Goal: Task Accomplishment & Management: Manage account settings

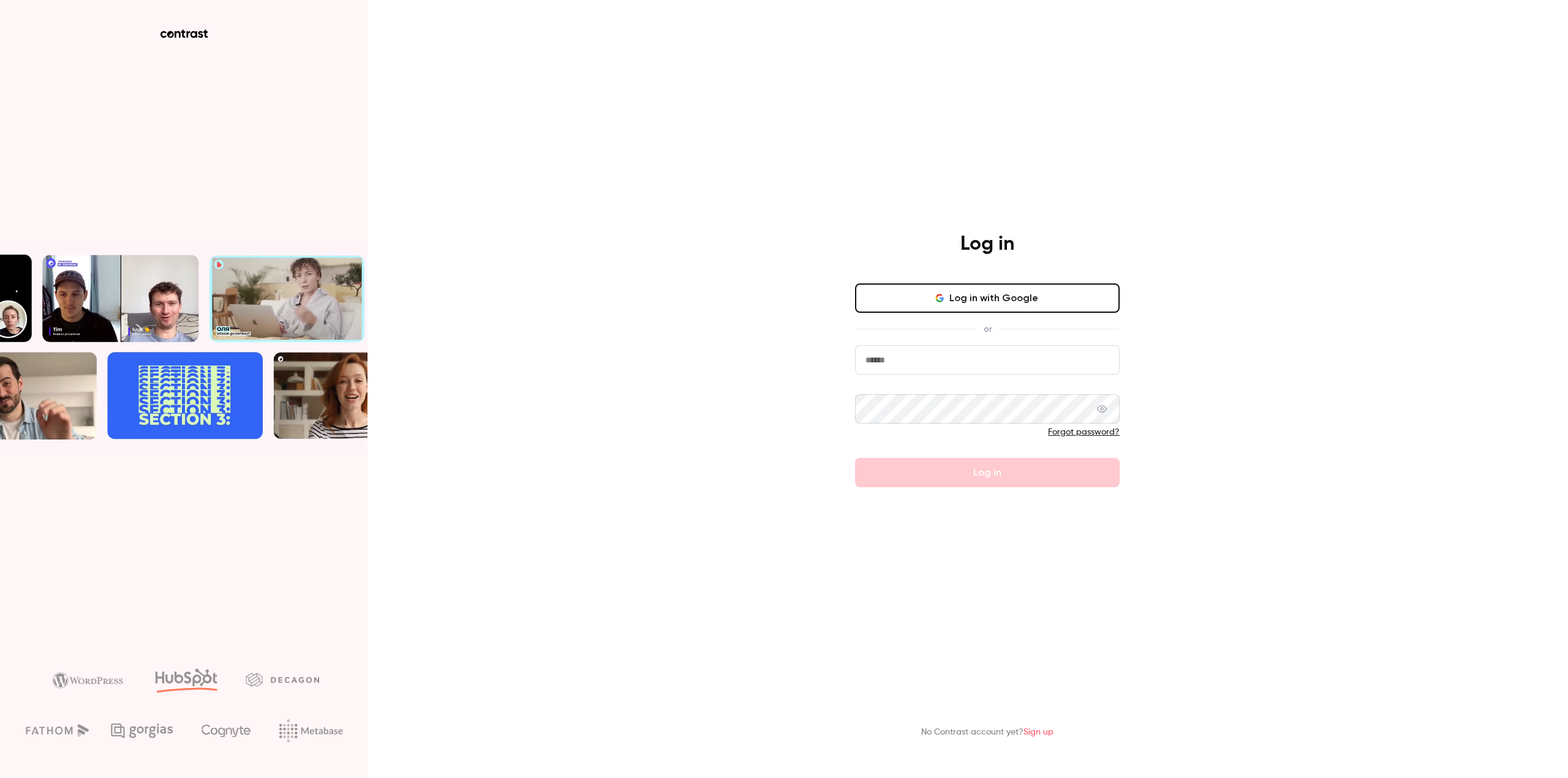
click at [1052, 300] on button "Log in with Google" at bounding box center [987, 298] width 264 height 29
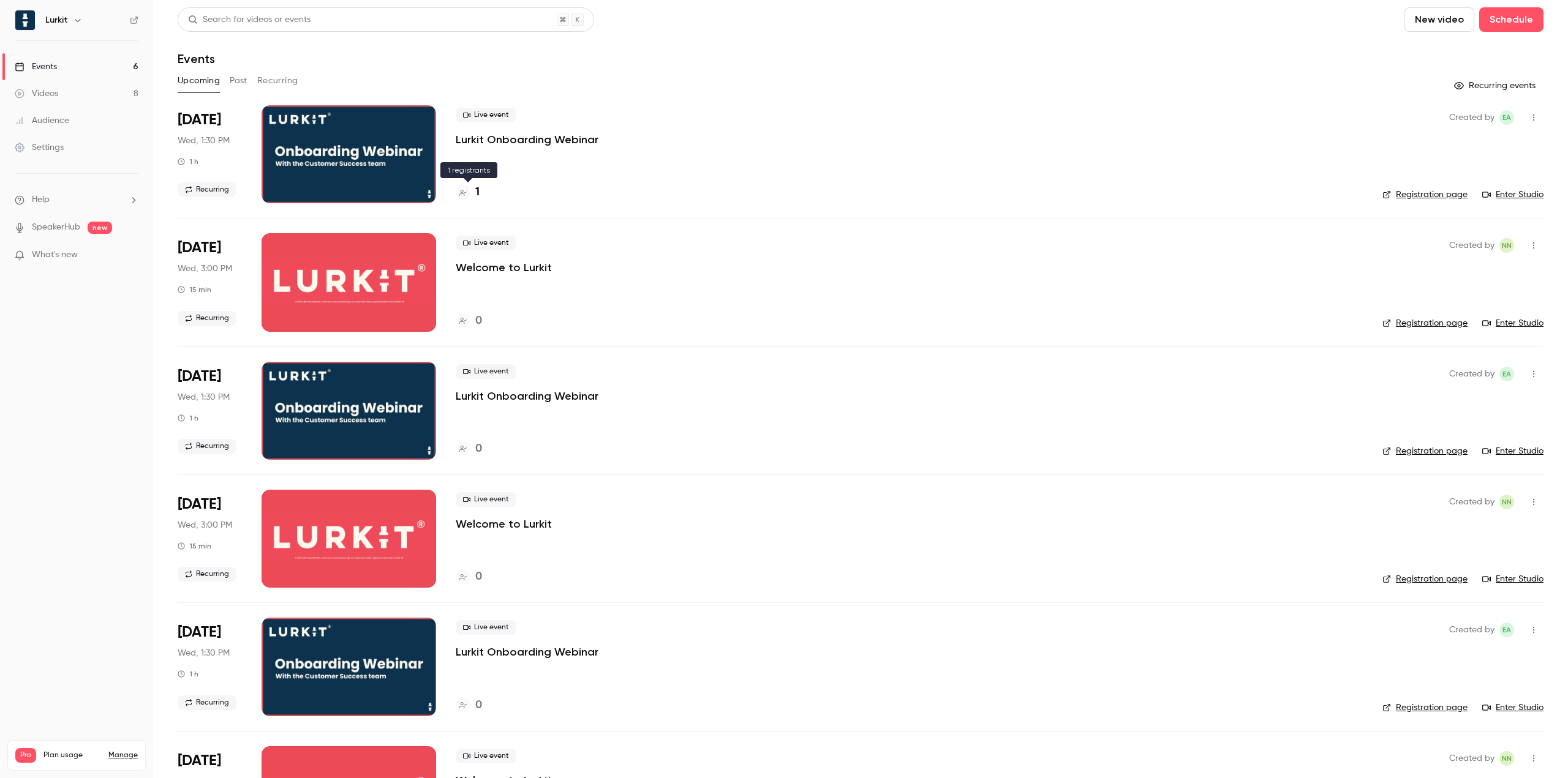
click at [473, 192] on div "1" at bounding box center [468, 192] width 24 height 16
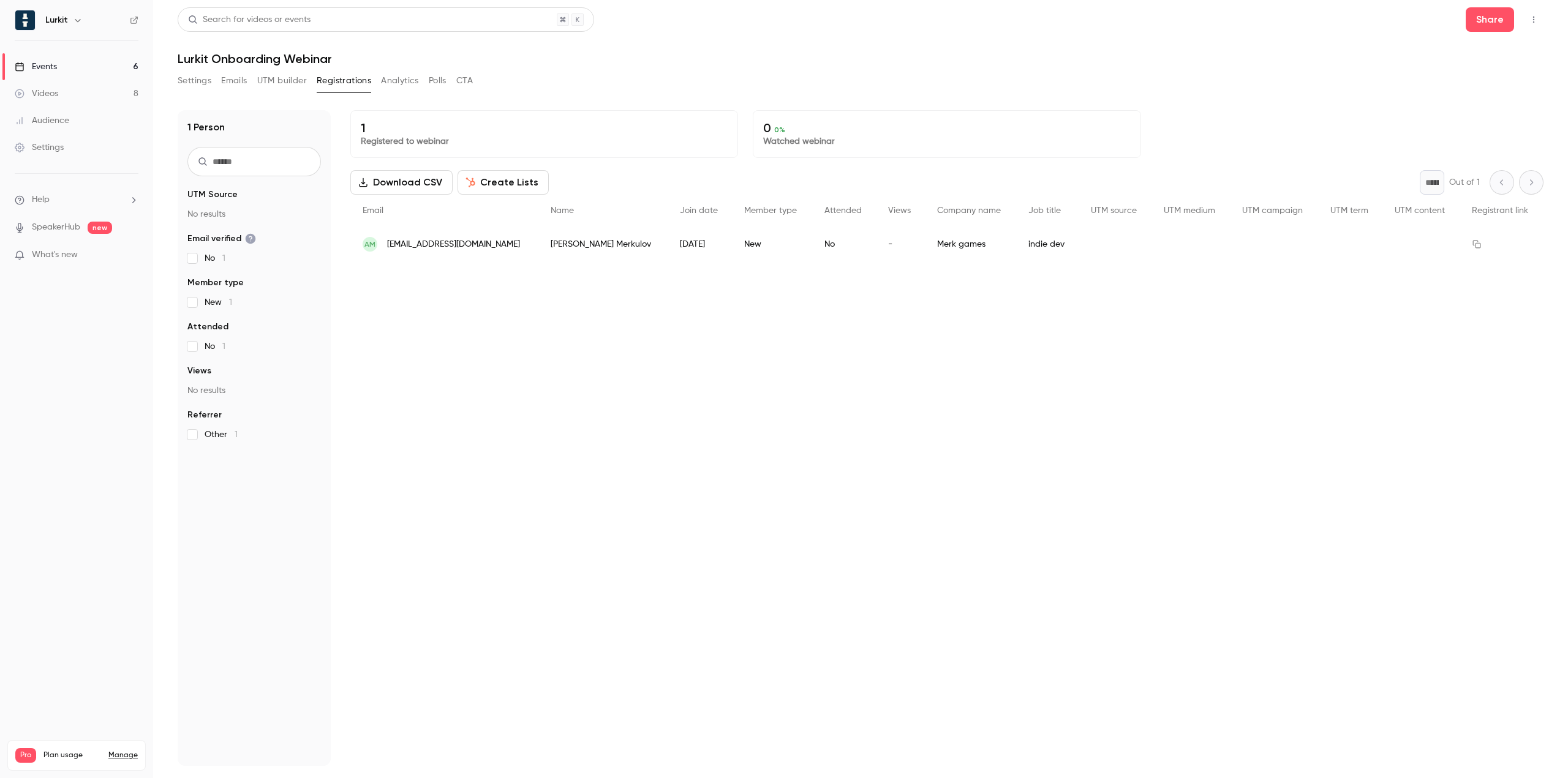
click at [834, 362] on div "1 Registered to webinar 0 0 % Watched webinar Download CSV Create Lists * Out o…" at bounding box center [946, 438] width 1193 height 656
drag, startPoint x: 874, startPoint y: 53, endPoint x: 872, endPoint y: 62, distance: 9.2
click at [874, 55] on h1 "Lurkit Onboarding Webinar" at bounding box center [860, 58] width 1365 height 15
click at [819, 50] on header "Search for videos or events Share Lurkit Onboarding Webinar" at bounding box center [860, 37] width 1365 height 59
click at [982, 415] on div "1 Registered to webinar 0 0 % Watched webinar Download CSV Create Lists * Out o…" at bounding box center [946, 438] width 1193 height 656
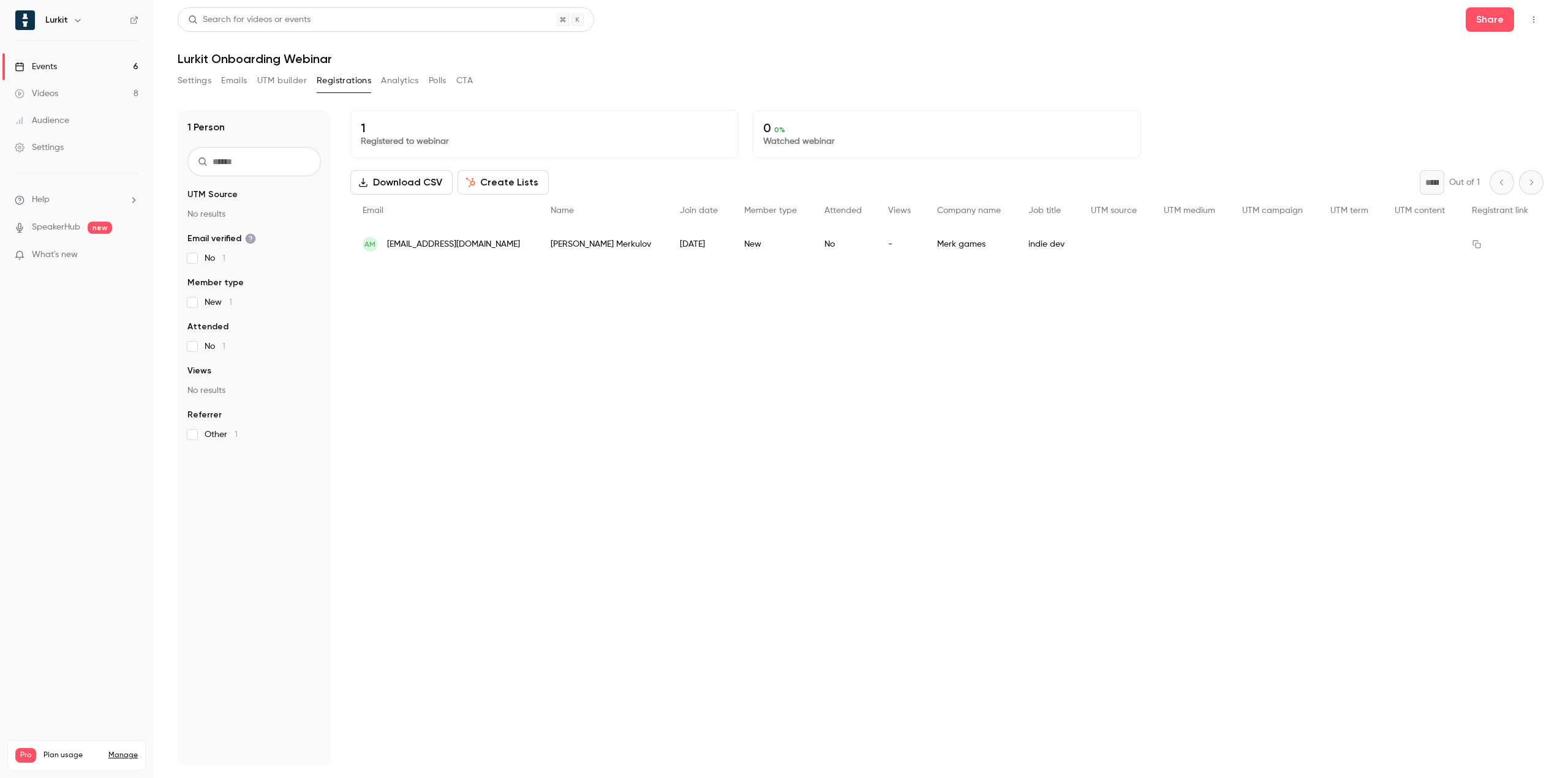
click at [1033, 122] on p "0 0 %" at bounding box center [946, 127] width 367 height 15
click at [687, 509] on div "1 Registered to webinar 0 0 % Watched webinar Download CSV Create Lists * Out o…" at bounding box center [946, 438] width 1193 height 656
click at [1027, 98] on div "1 Person UTM Source No results Email verified No 1 Member type New 1 Attended N…" at bounding box center [860, 431] width 1365 height 670
click at [806, 398] on div "1 Registered to webinar 0 0 % Watched webinar Download CSV Create Lists * Out o…" at bounding box center [946, 438] width 1193 height 656
click at [204, 80] on button "Settings" at bounding box center [194, 80] width 33 height 20
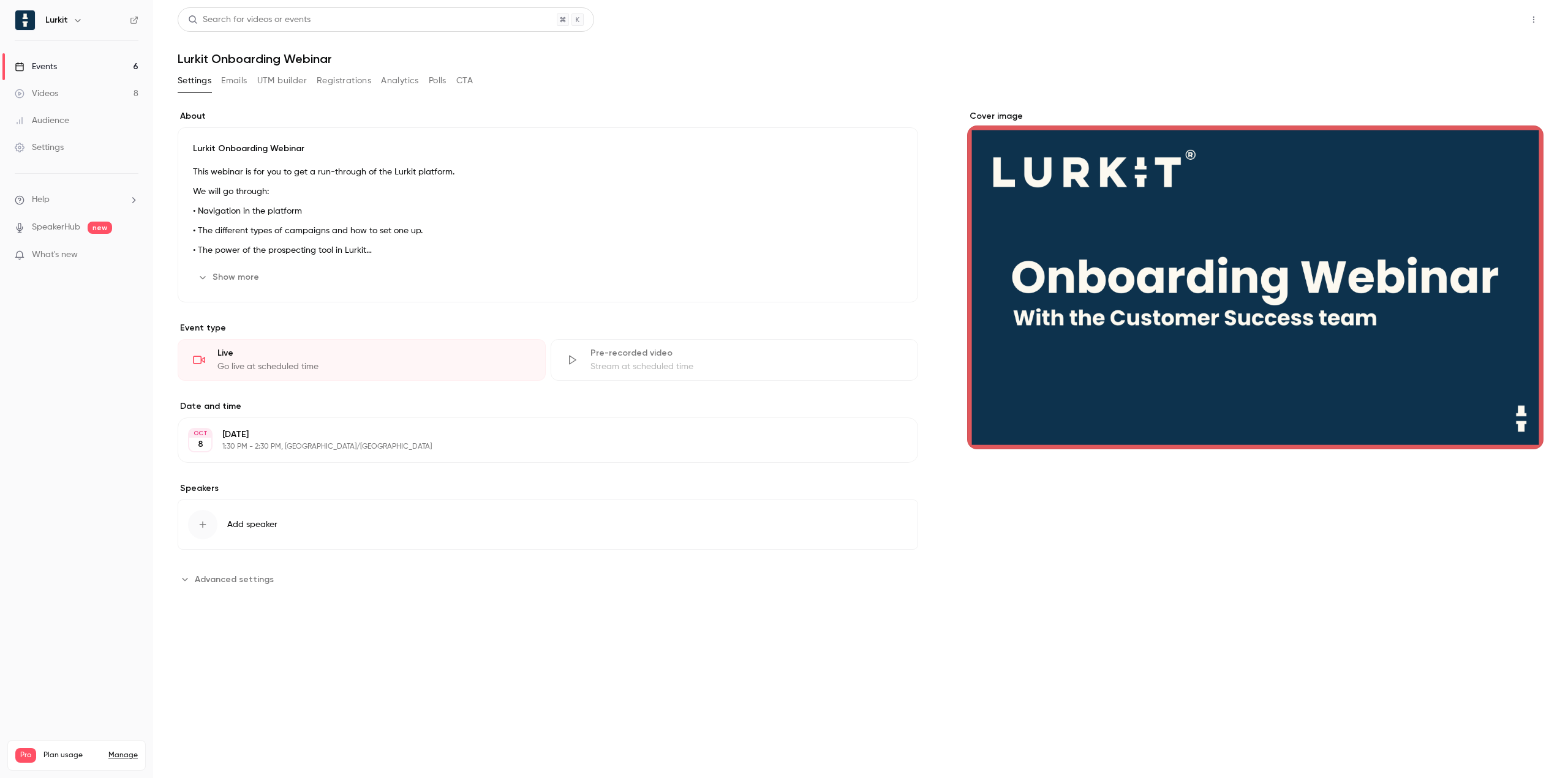
click at [1504, 26] on button "Share" at bounding box center [1489, 20] width 49 height 25
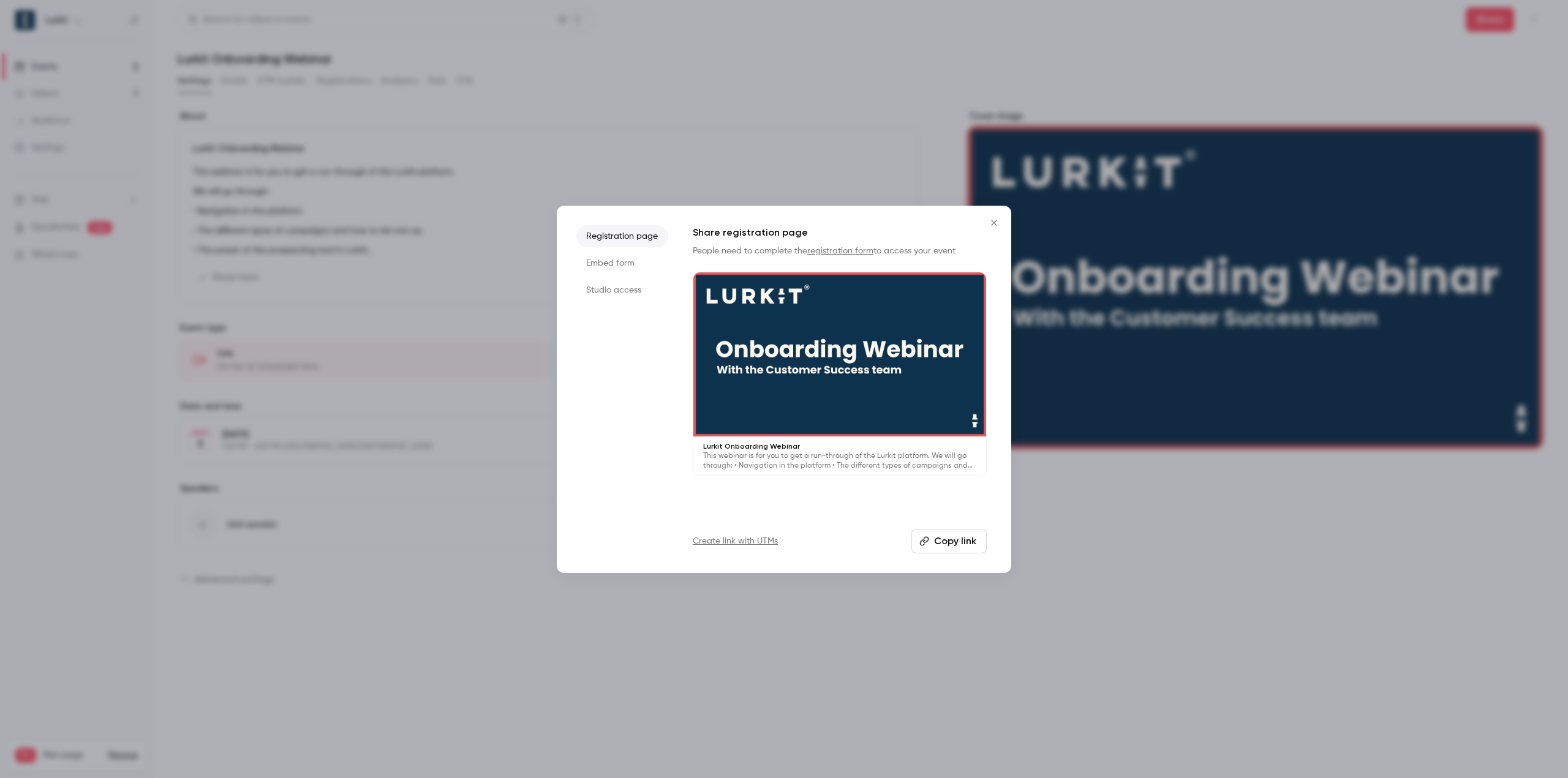
click at [992, 227] on icon "Close" at bounding box center [993, 222] width 15 height 9
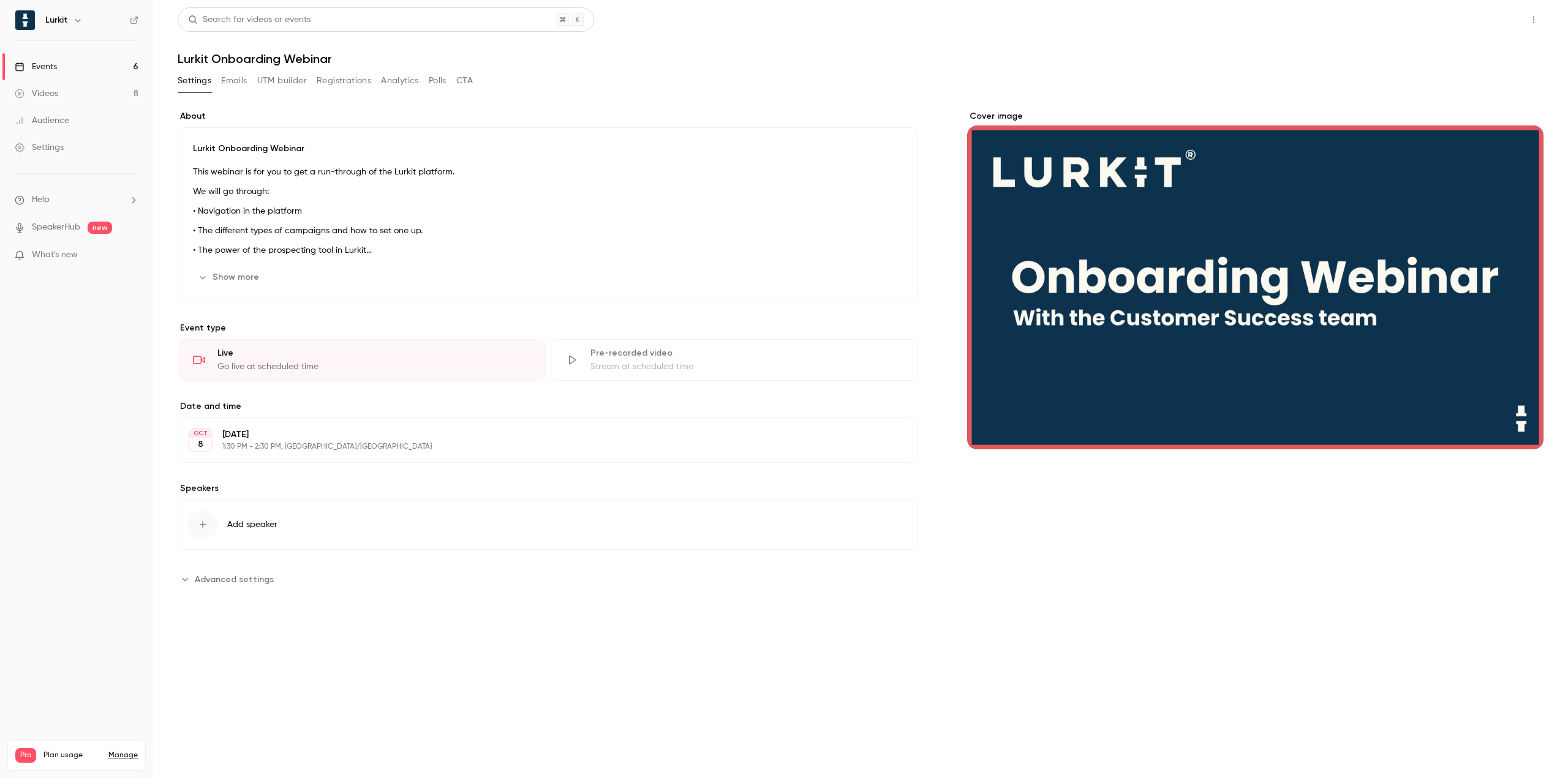
click at [1500, 18] on button "Share" at bounding box center [1489, 20] width 49 height 25
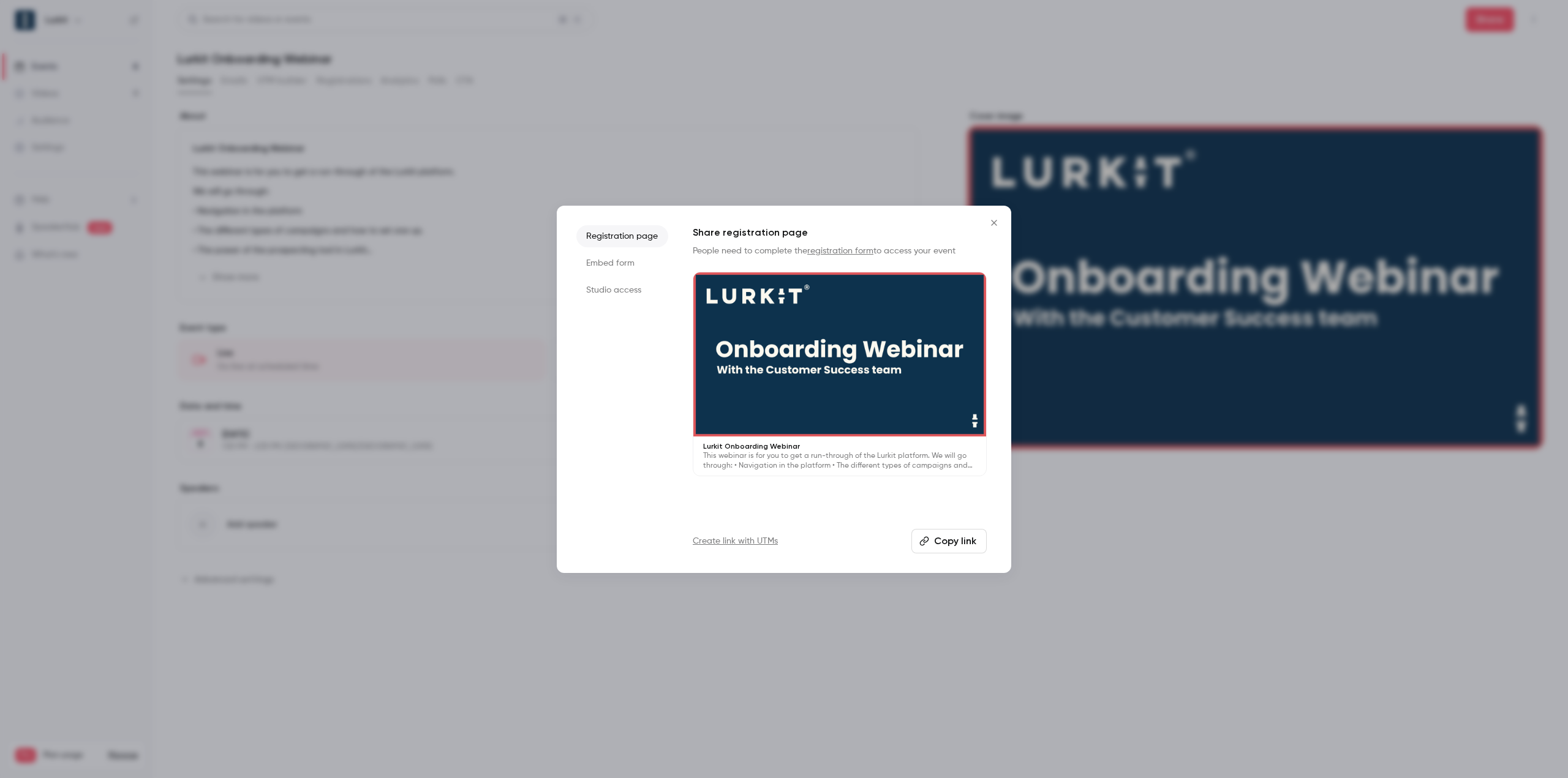
click at [1001, 231] on button "Close" at bounding box center [993, 222] width 25 height 25
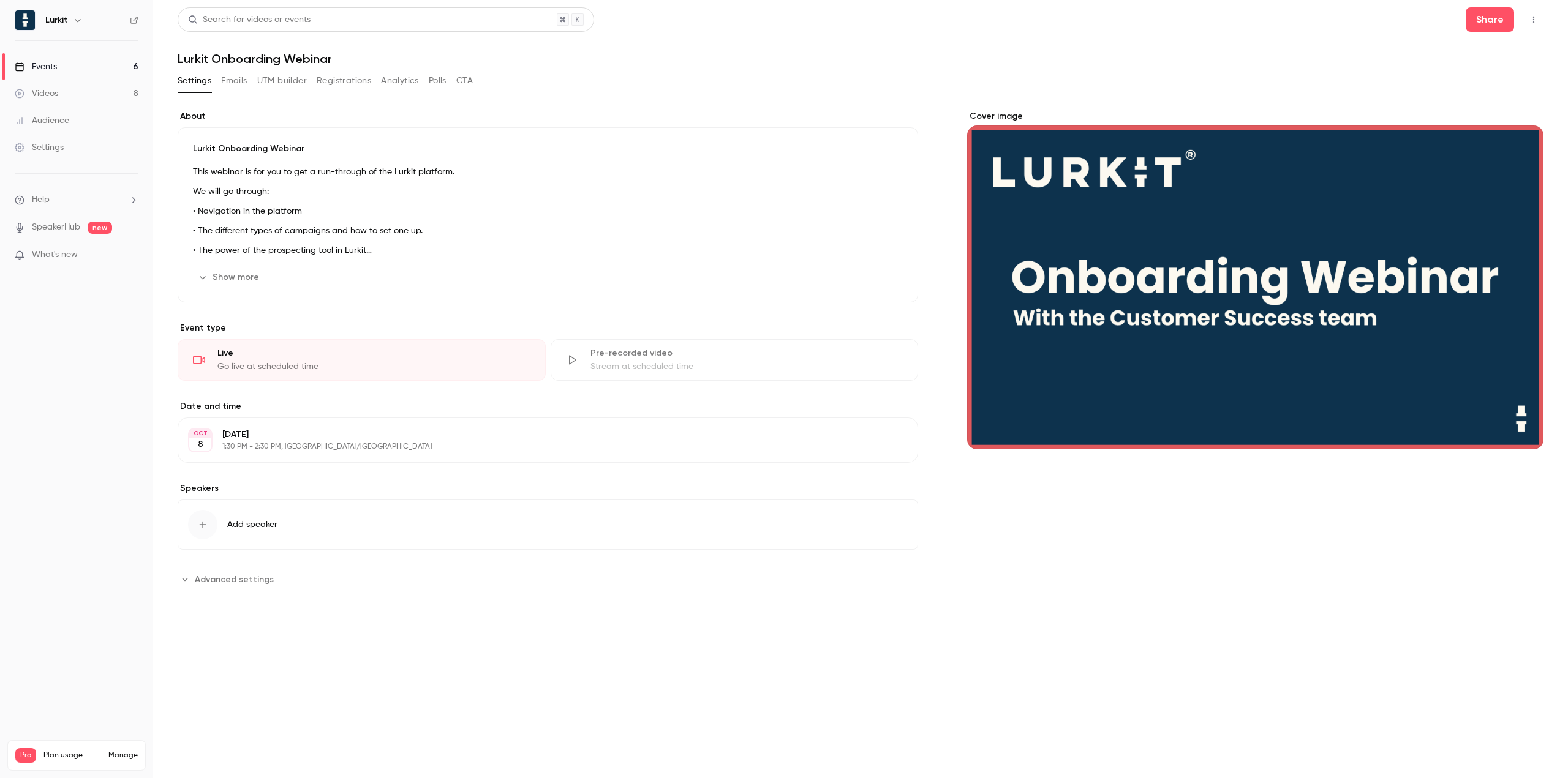
click at [87, 62] on link "Events 6" at bounding box center [76, 67] width 153 height 27
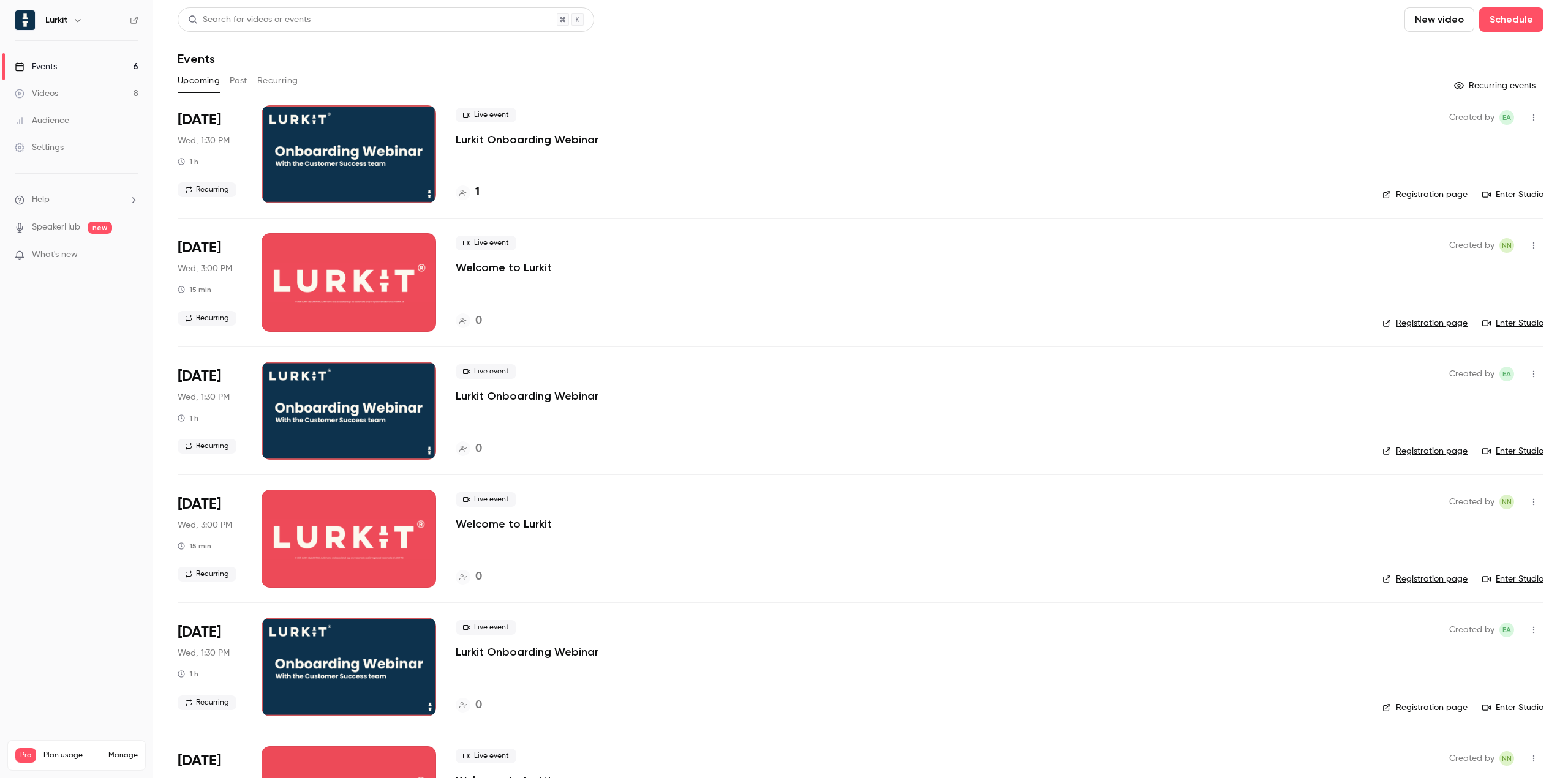
click at [1422, 197] on link "Registration page" at bounding box center [1425, 195] width 85 height 12
click at [776, 4] on main "Search for videos or events New video Schedule Events Upcoming Past Recurring R…" at bounding box center [860, 389] width 1415 height 778
